Goal: Information Seeking & Learning: Learn about a topic

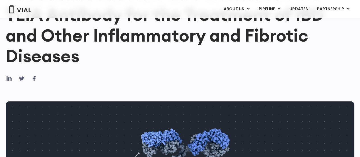
scroll to position [274, 0]
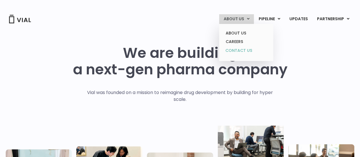
click at [238, 51] on link "CONTACT US" at bounding box center [246, 50] width 50 height 9
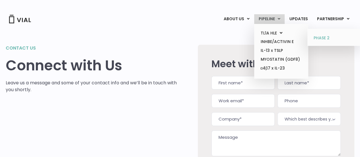
click at [323, 37] on link "PHASE 2" at bounding box center [334, 38] width 50 height 9
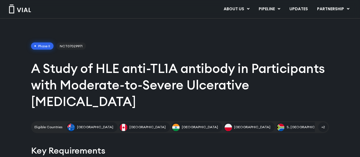
scroll to position [6, 0]
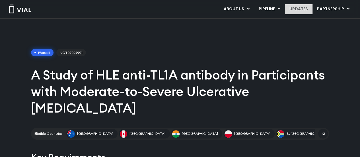
click at [300, 9] on link "UPDATES" at bounding box center [298, 9] width 27 height 10
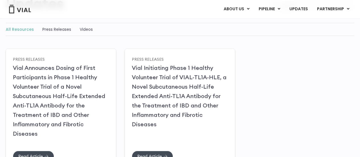
scroll to position [88, 0]
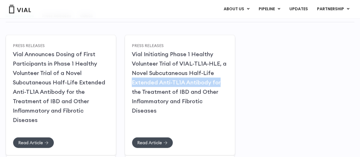
drag, startPoint x: 358, startPoint y: 70, endPoint x: 363, endPoint y: 79, distance: 10.7
click at [360, 79] on html "Skip to content Vial Announces Dosing of First Patient in Phase 1 Healthy Volun…" at bounding box center [180, 135] width 360 height 446
click at [43, 140] on span "Read Article" at bounding box center [33, 142] width 31 height 4
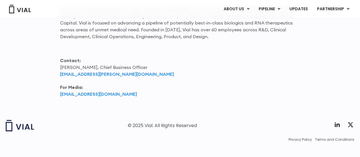
scroll to position [814, 0]
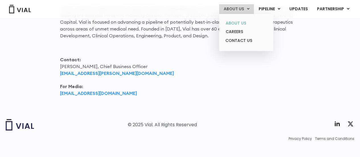
click at [240, 20] on link "ABOUT US" at bounding box center [246, 23] width 50 height 9
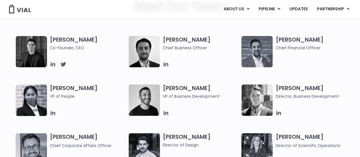
scroll to position [411, 0]
